Goal: Task Accomplishment & Management: Complete application form

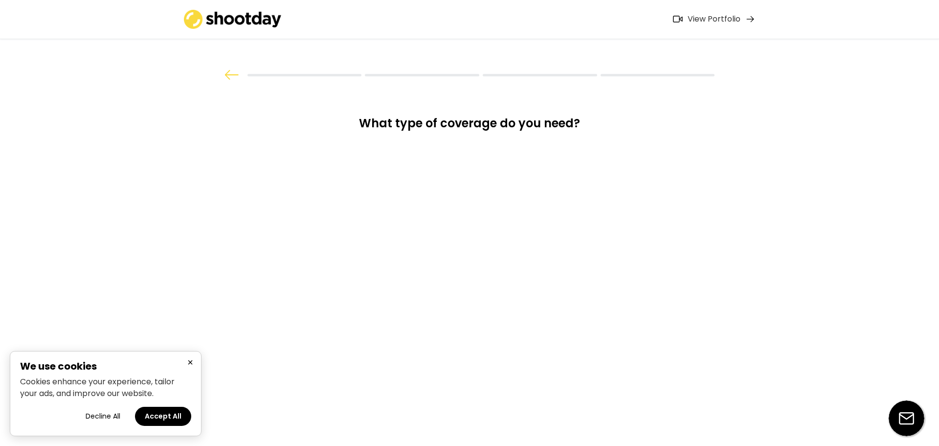
click at [191, 364] on button "×" at bounding box center [190, 362] width 12 height 12
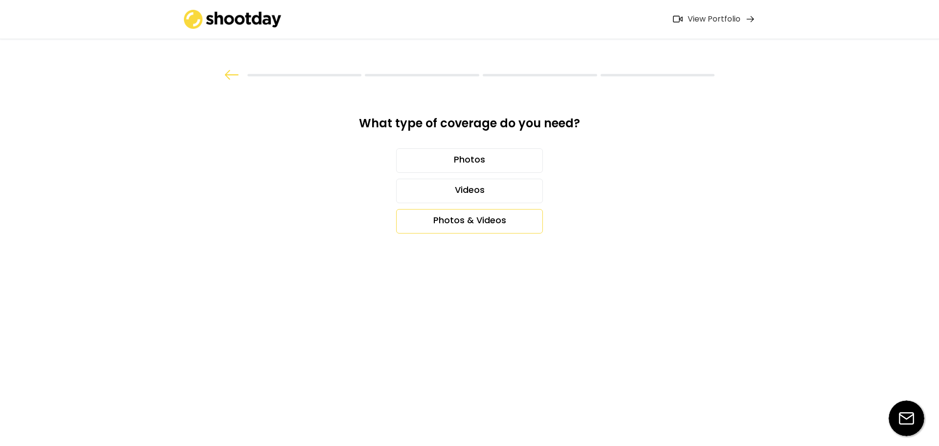
click at [454, 225] on div "Photos & Videos" at bounding box center [469, 221] width 147 height 24
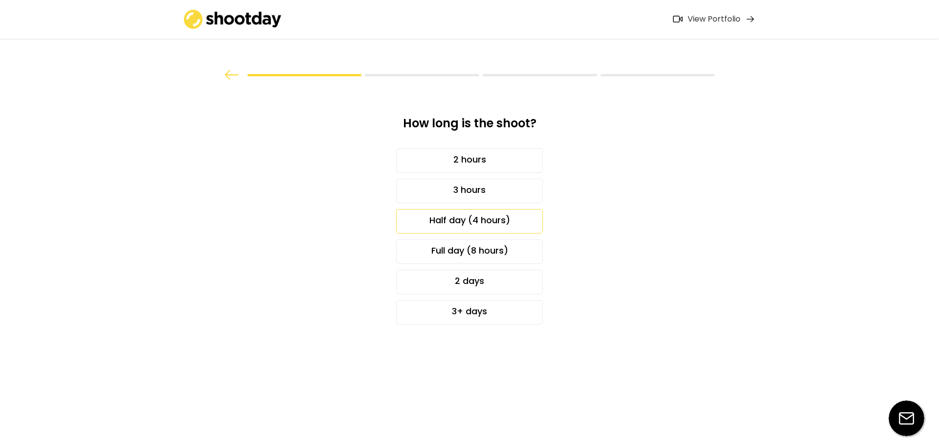
click at [434, 219] on div "Half day (4 hours)" at bounding box center [469, 221] width 147 height 24
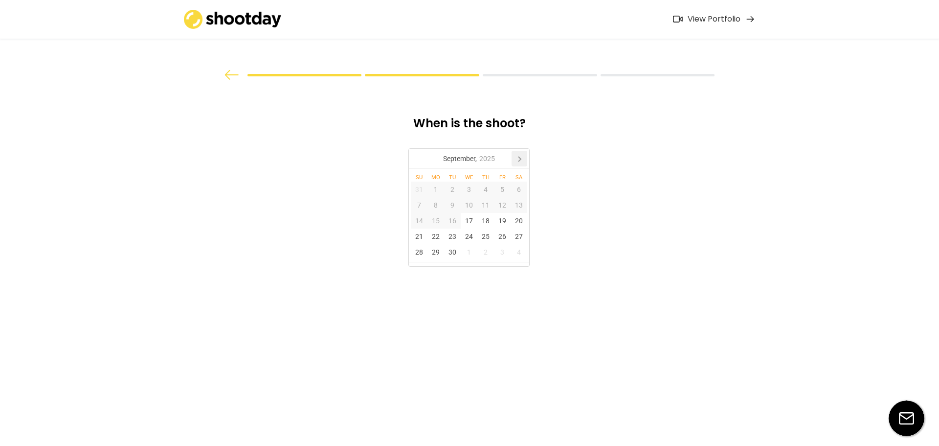
click at [520, 157] on icon at bounding box center [520, 159] width 16 height 16
click at [482, 206] on div "9" at bounding box center [486, 205] width 17 height 16
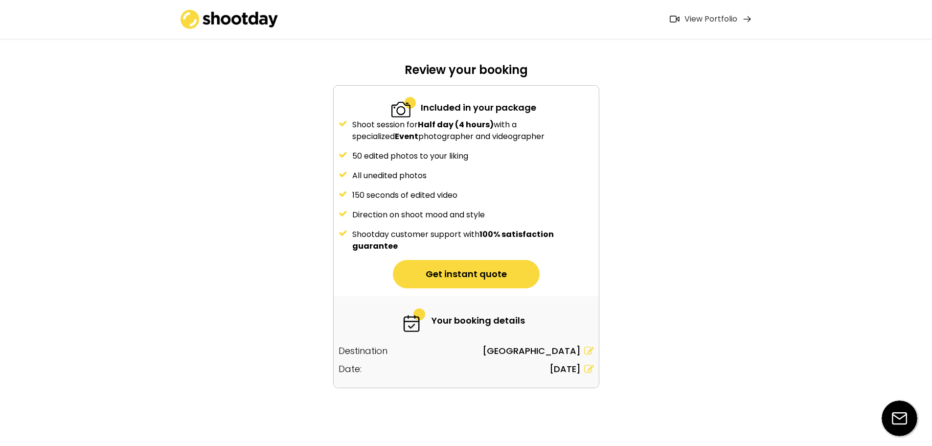
scroll to position [54, 0]
click at [425, 270] on button "Get instant quote" at bounding box center [466, 273] width 147 height 28
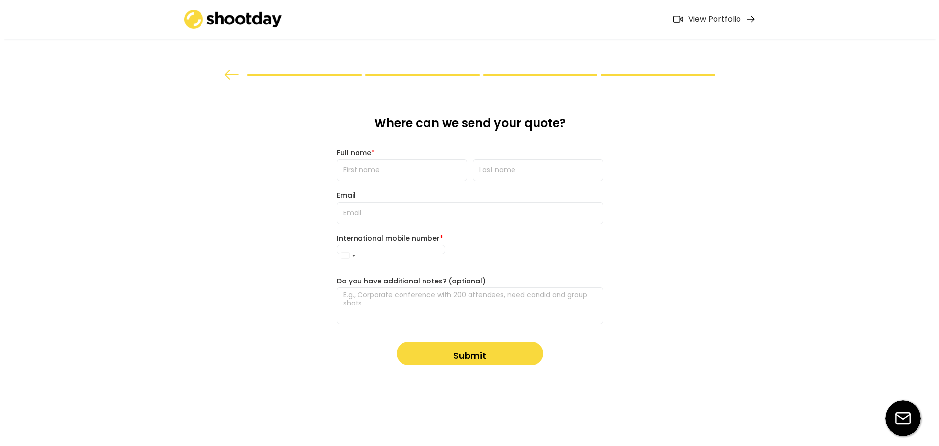
scroll to position [0, 0]
click at [402, 175] on input "input" at bounding box center [402, 170] width 130 height 22
type input "ALex"
type input "Pal"
click at [352, 169] on input "input" at bounding box center [402, 170] width 130 height 22
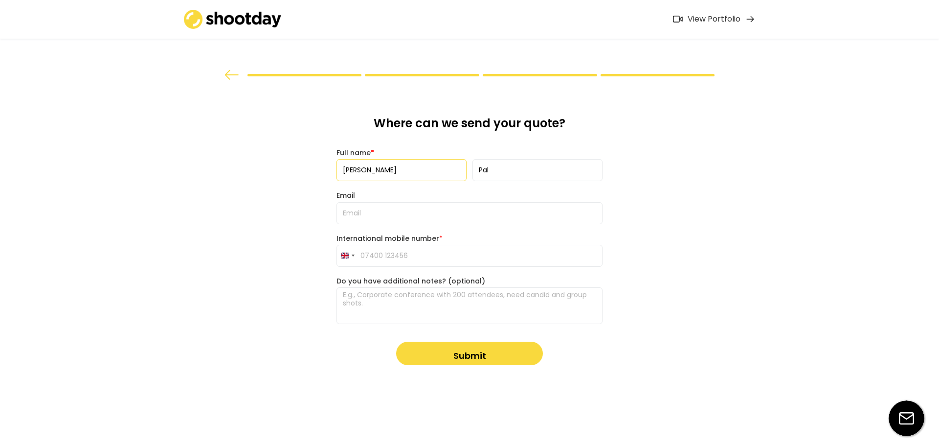
type input "[PERSON_NAME]"
click at [355, 206] on input "email" at bounding box center [470, 213] width 266 height 22
type input "[EMAIL_ADDRESS][DOMAIN_NAME]"
click at [413, 296] on textarea at bounding box center [470, 305] width 266 height 37
type textarea "Corporate event with 50/60 attendees"
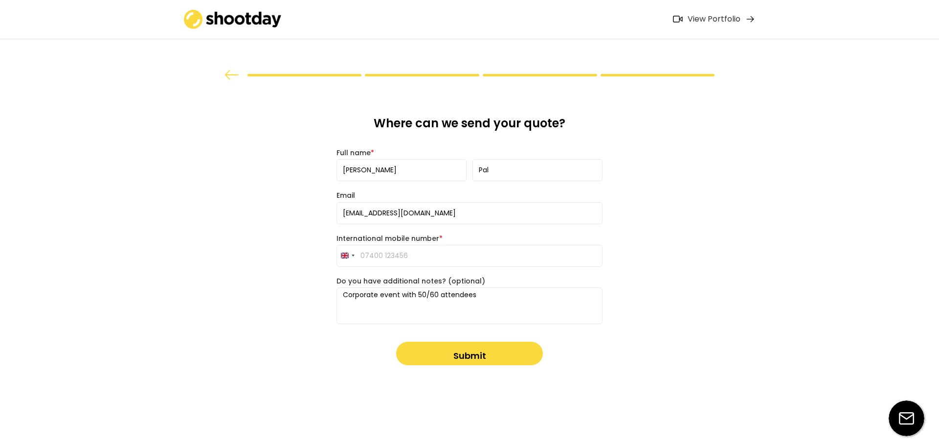
click at [370, 255] on input "tel" at bounding box center [470, 256] width 266 height 22
paste input "23 8064 8500"
type input "023 8064 8500"
click at [667, 275] on div "What type of coverage do you need? Photos Videos Photos & Videos How long is th…" at bounding box center [469, 223] width 939 height 446
click at [511, 348] on button "Submit" at bounding box center [469, 353] width 147 height 23
